Goal: Transaction & Acquisition: Purchase product/service

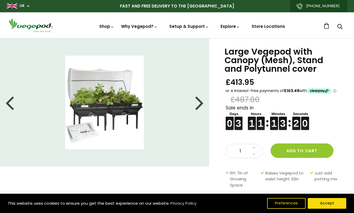
click at [201, 101] on div at bounding box center [199, 102] width 9 height 24
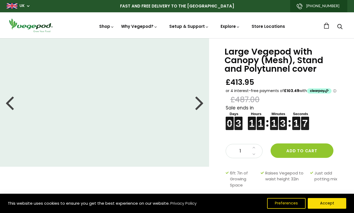
click at [199, 104] on div at bounding box center [199, 102] width 9 height 24
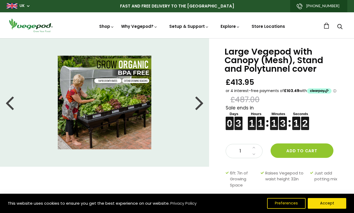
click at [111, 110] on img at bounding box center [105, 103] width 94 height 94
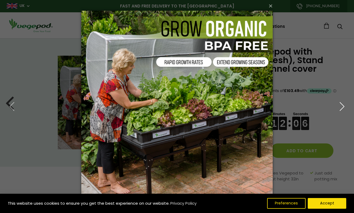
click at [342, 107] on icon "button" at bounding box center [342, 107] width 10 height 10
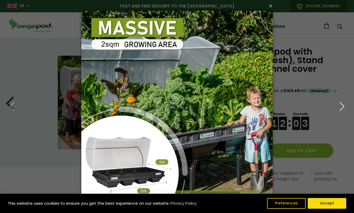
click at [342, 107] on icon "button" at bounding box center [342, 107] width 10 height 10
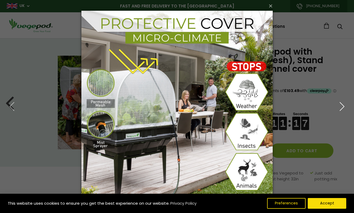
click at [343, 106] on icon "button" at bounding box center [342, 107] width 10 height 10
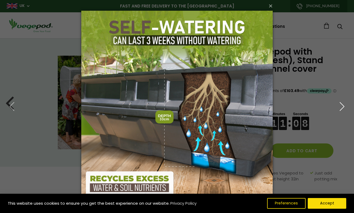
click at [342, 106] on icon "button" at bounding box center [342, 107] width 10 height 10
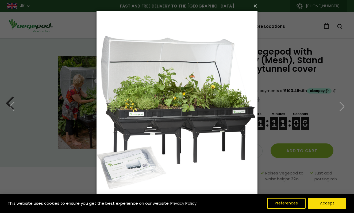
click at [256, 7] on button "×" at bounding box center [178, 6] width 161 height 12
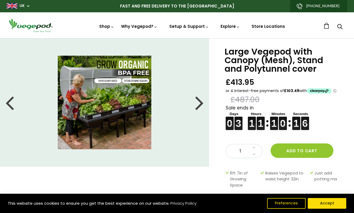
click at [199, 105] on div at bounding box center [199, 102] width 9 height 24
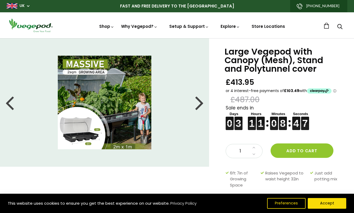
click at [199, 106] on div at bounding box center [199, 102] width 9 height 24
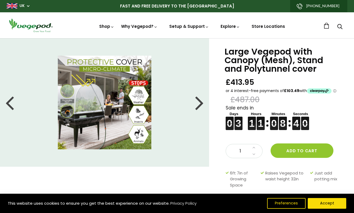
click at [199, 104] on div at bounding box center [199, 102] width 9 height 24
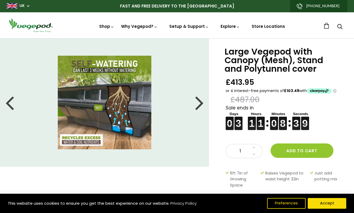
click at [199, 104] on div at bounding box center [199, 102] width 9 height 24
